Goal: Entertainment & Leisure: Consume media (video, audio)

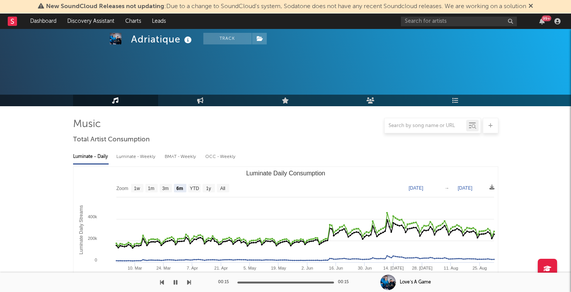
select select "6m"
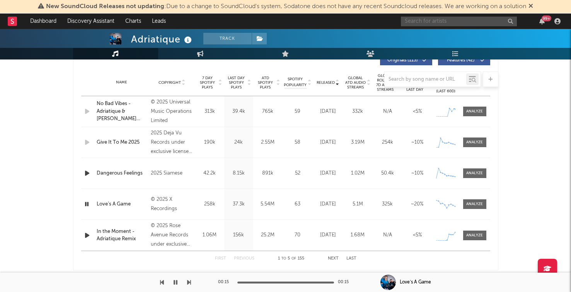
click at [423, 24] on input "text" at bounding box center [459, 22] width 116 height 10
click at [420, 22] on input "text" at bounding box center [459, 22] width 116 height 10
type input "trannos"
click at [441, 16] on div "trannos 99 +" at bounding box center [482, 21] width 162 height 15
click at [437, 20] on input "trannos" at bounding box center [459, 22] width 116 height 10
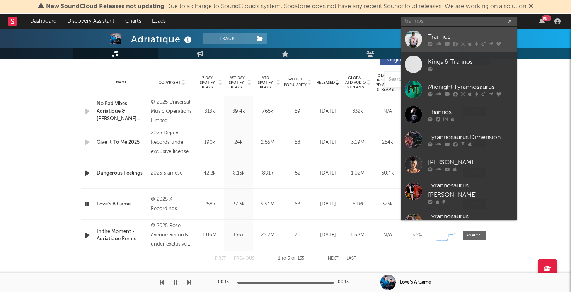
click at [435, 43] on div at bounding box center [470, 43] width 85 height 5
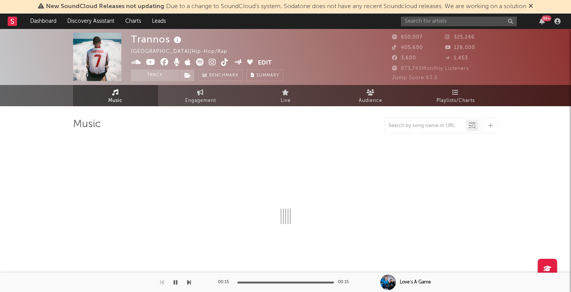
select select "6m"
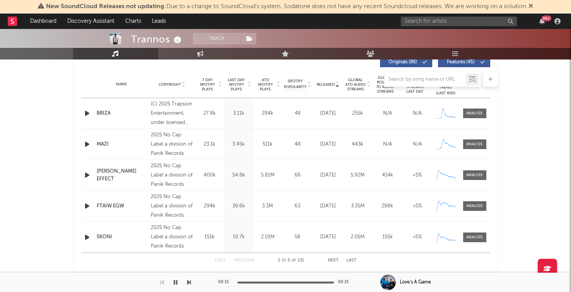
scroll to position [304, 0]
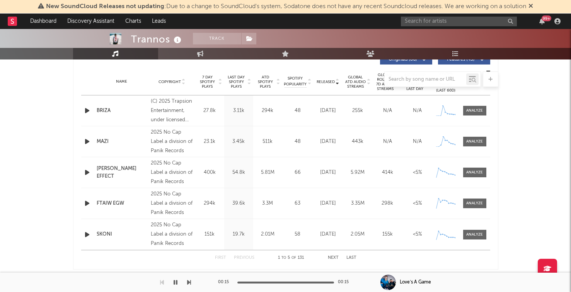
click at [86, 230] on icon "button" at bounding box center [87, 235] width 8 height 10
click at [335, 256] on button "Next" at bounding box center [333, 258] width 11 height 4
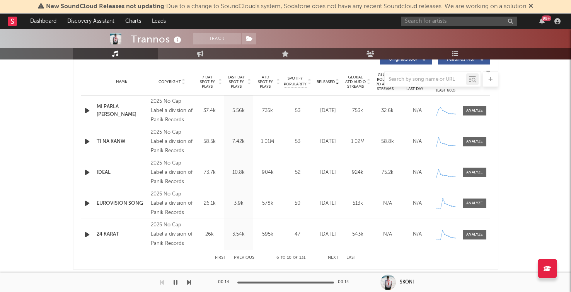
click at [248, 255] on div "First Previous 6 to 10 of 131 Next Last" at bounding box center [285, 257] width 141 height 15
click at [247, 256] on button "Previous" at bounding box center [244, 258] width 20 height 4
click at [167, 195] on div "2025 No Cap Label a division of Panik Records" at bounding box center [172, 204] width 42 height 28
click at [90, 172] on icon "button" at bounding box center [87, 173] width 8 height 10
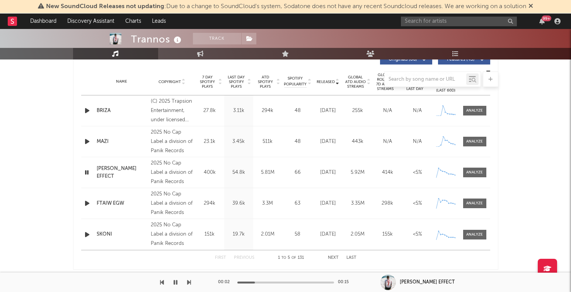
click at [85, 204] on icon "button" at bounding box center [87, 204] width 8 height 10
